Goal: Transaction & Acquisition: Purchase product/service

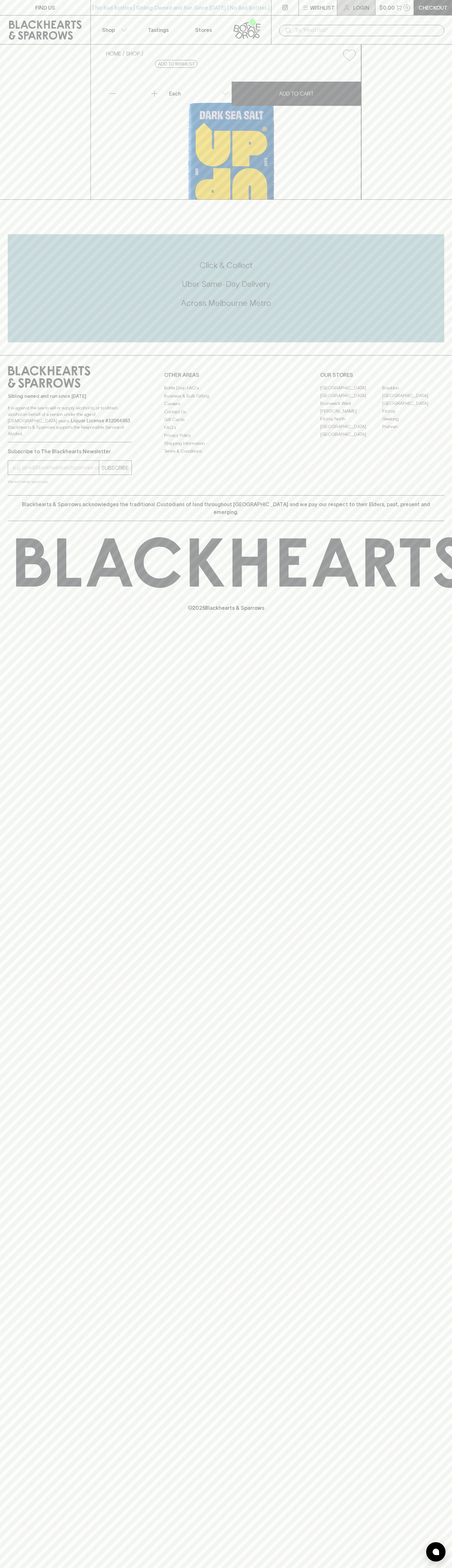
click at [351, 12] on link "Login" at bounding box center [356, 7] width 38 height 15
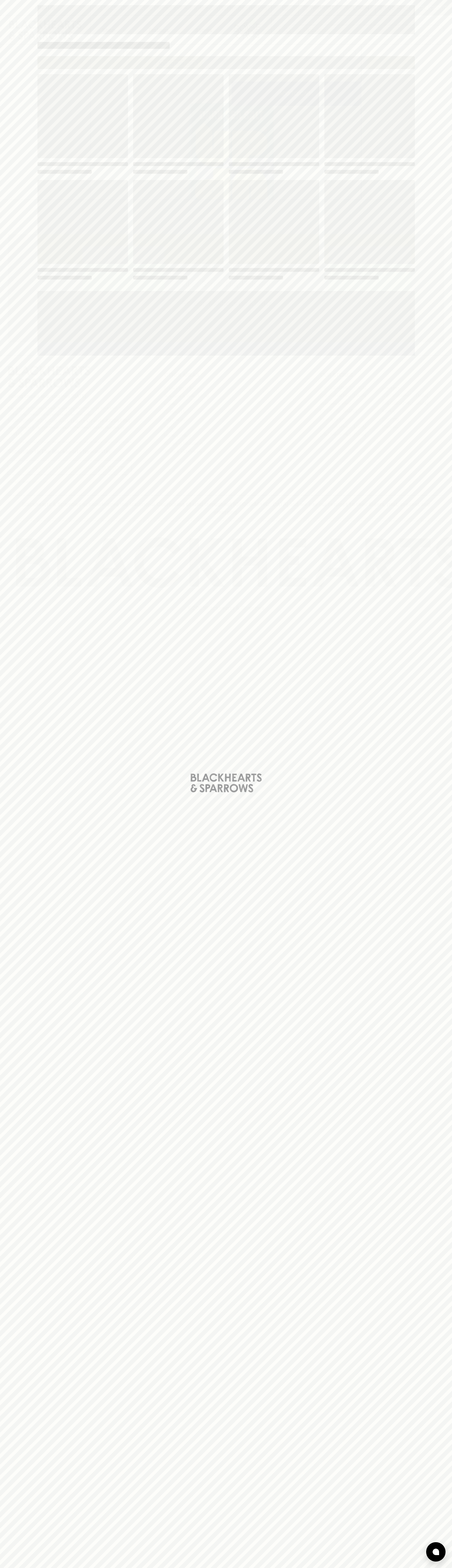
click at [427, 1203] on div "Loading" at bounding box center [226, 784] width 452 height 1568
click at [289, 1567] on html "FIND US | No Bad Bottles | Sibling Owned and Run Since 2006 | No Bad Bottles | …" at bounding box center [226, 784] width 452 height 1568
click at [30, 8] on div "Loading" at bounding box center [226, 784] width 452 height 1568
